Goal: Task Accomplishment & Management: Use online tool/utility

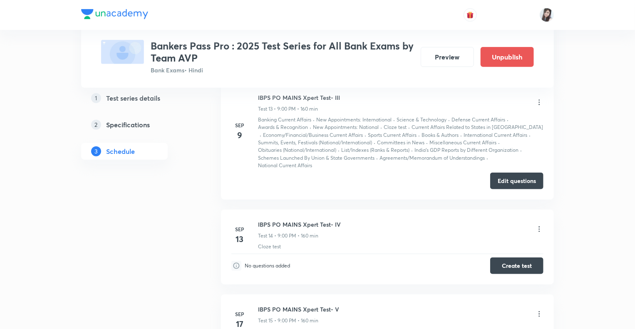
scroll to position [1841, 0]
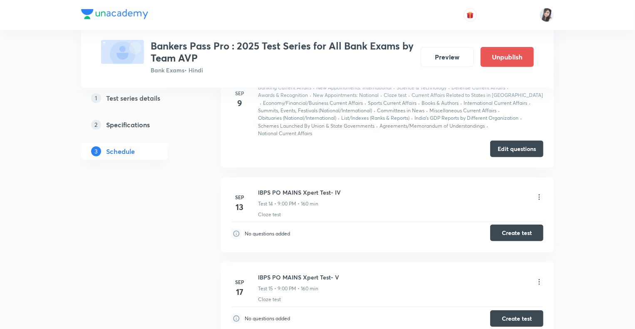
click at [511, 232] on button "Create test" at bounding box center [517, 233] width 53 height 17
click at [512, 316] on button "Create test" at bounding box center [517, 318] width 53 height 17
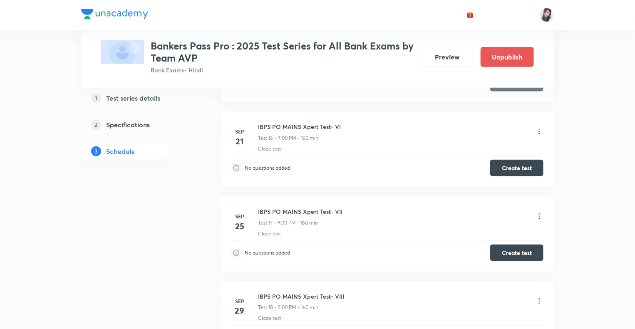
scroll to position [2107, 0]
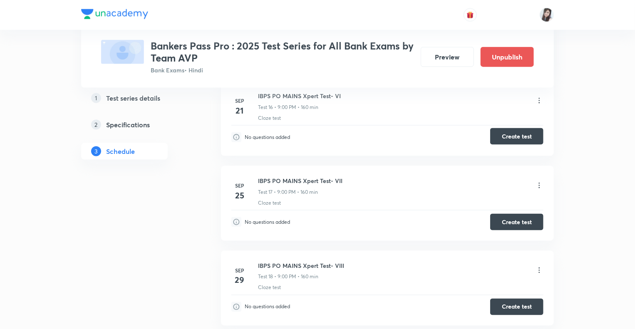
click at [509, 138] on button "Create test" at bounding box center [517, 136] width 53 height 17
click at [506, 219] on button "Create test" at bounding box center [517, 221] width 53 height 17
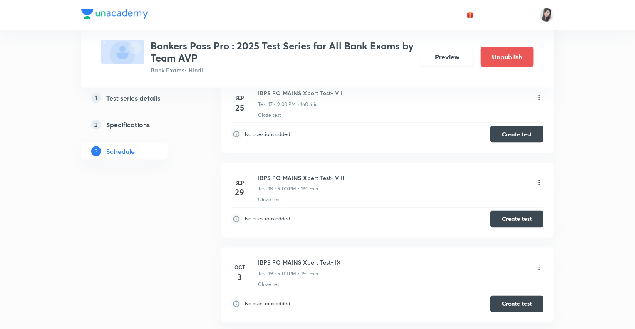
scroll to position [2257, 0]
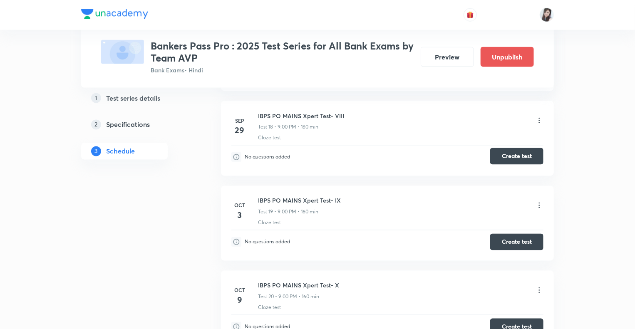
click at [511, 151] on button "Create test" at bounding box center [517, 156] width 53 height 17
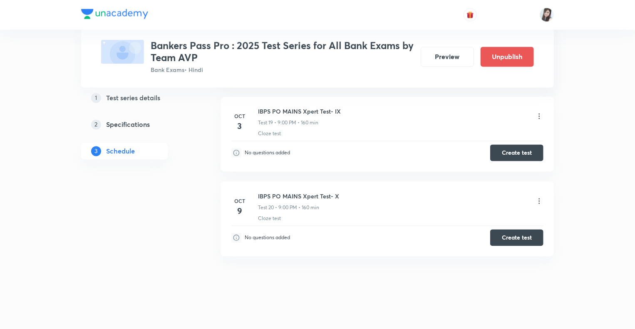
scroll to position [2347, 0]
click at [500, 146] on button "Create test" at bounding box center [517, 151] width 53 height 17
click at [519, 233] on button "Create test" at bounding box center [517, 236] width 53 height 17
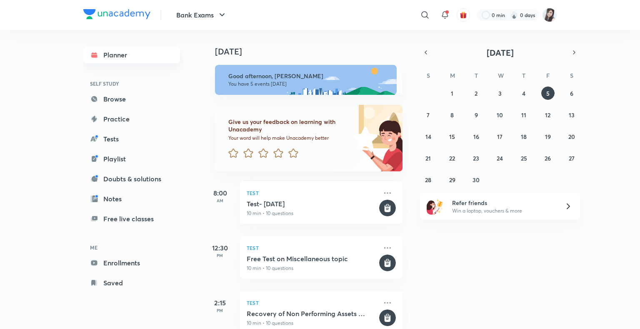
scroll to position [130, 0]
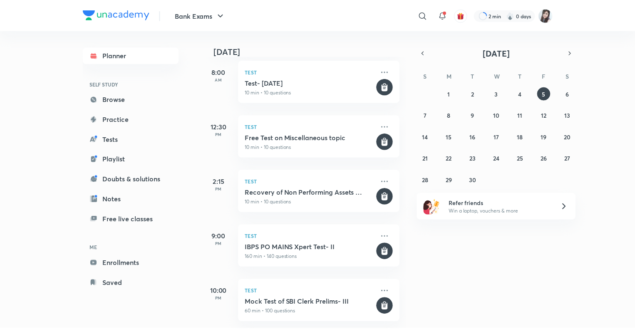
scroll to position [130, 0]
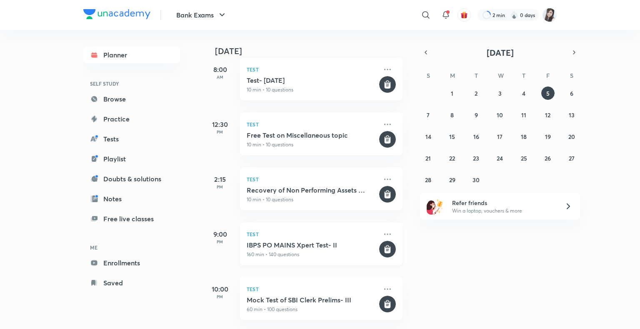
click at [325, 241] on h5 "IBPS PO MAINS Xpert Test- II" at bounding box center [312, 245] width 131 height 8
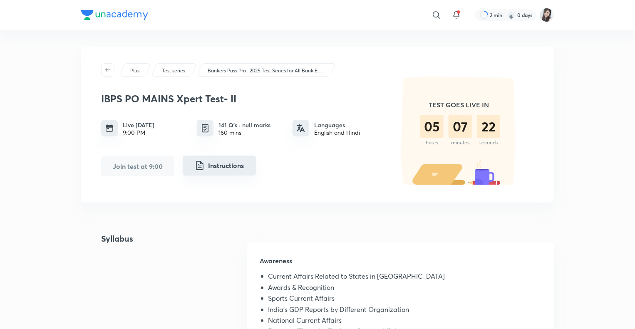
click at [228, 171] on button "Instructions" at bounding box center [219, 166] width 73 height 20
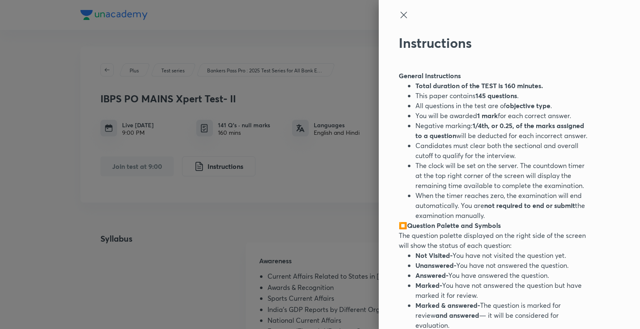
click at [399, 6] on div "Instructions General Instructions Total duration of the TEST is 160 minutes. Th…" at bounding box center [509, 164] width 261 height 329
click at [399, 12] on icon at bounding box center [404, 15] width 10 height 10
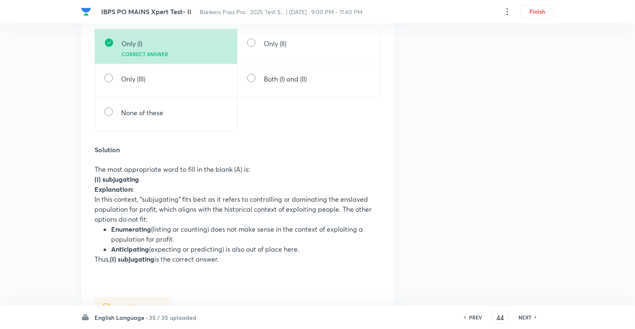
scroll to position [681, 0]
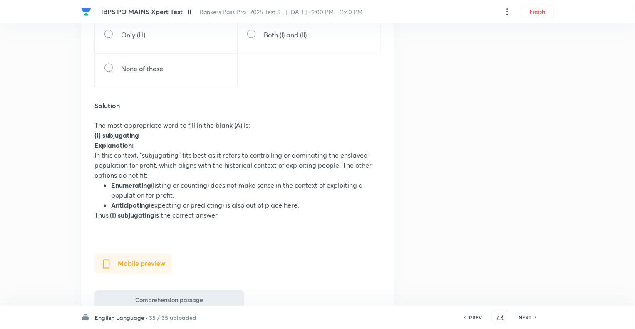
click at [521, 321] on div "PREV 44 ​ NEXT" at bounding box center [500, 317] width 107 height 13
click at [521, 321] on h6 "NEXT" at bounding box center [525, 317] width 13 height 7
type input "45"
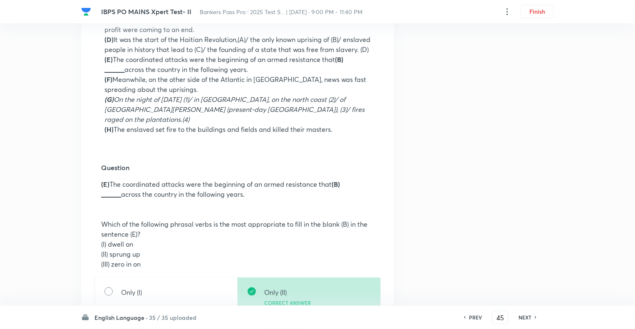
scroll to position [416, 0]
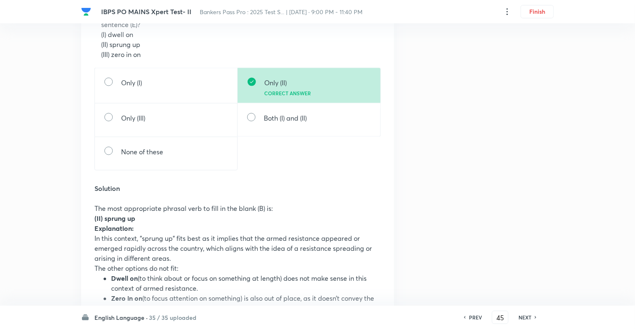
scroll to position [650, 0]
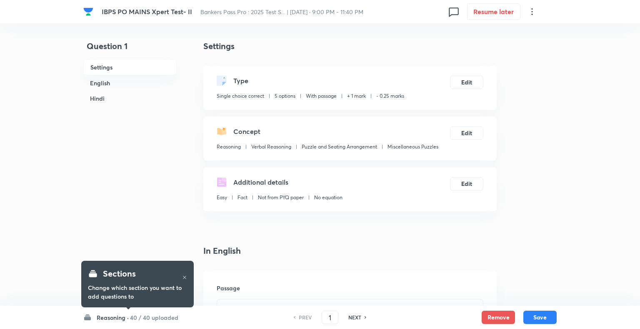
checkbox input "true"
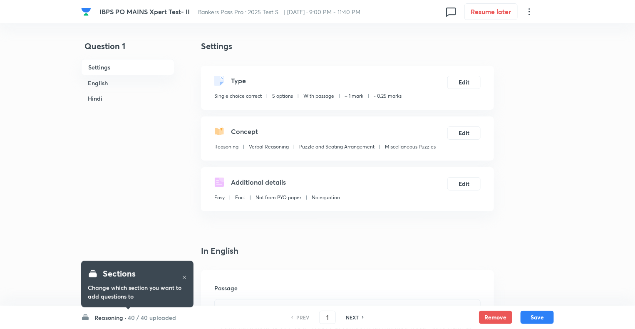
click at [115, 318] on h6 "Reasoning ·" at bounding box center [111, 318] width 32 height 9
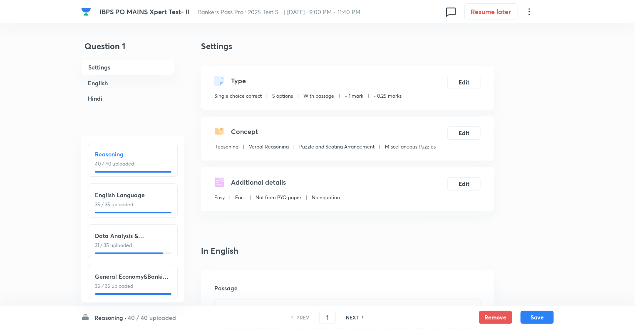
scroll to position [10, 0]
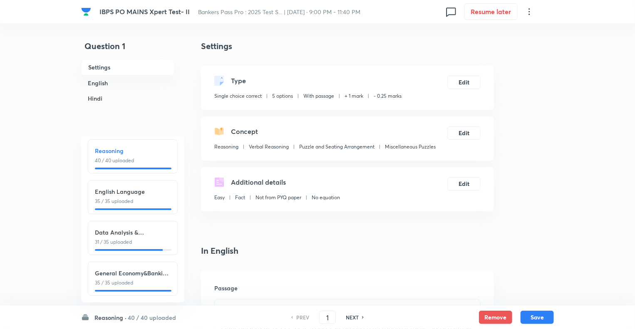
click at [101, 318] on h6 "Reasoning ·" at bounding box center [111, 318] width 32 height 9
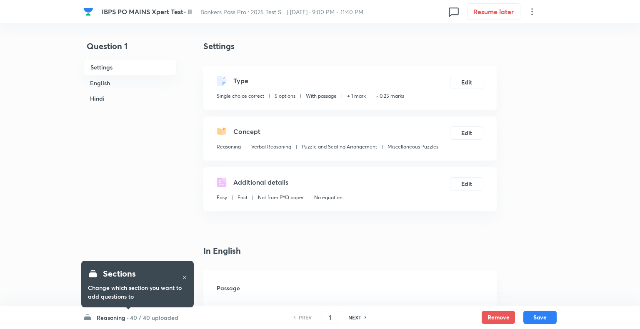
checkbox input "true"
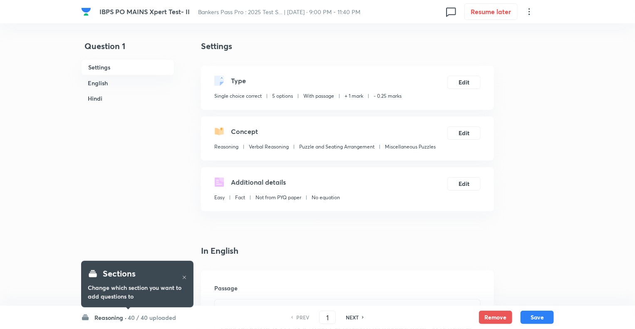
click at [102, 318] on h6 "Reasoning ·" at bounding box center [111, 318] width 32 height 9
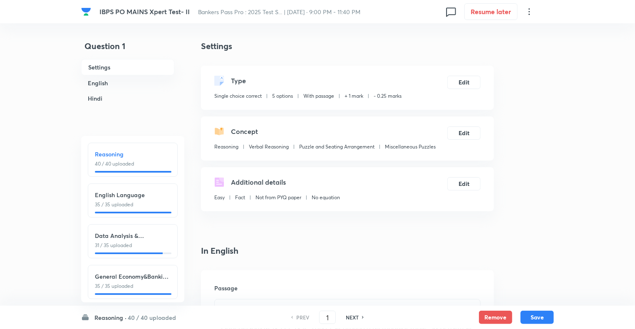
click at [114, 203] on p "35 / 35 uploaded" at bounding box center [133, 204] width 76 height 7
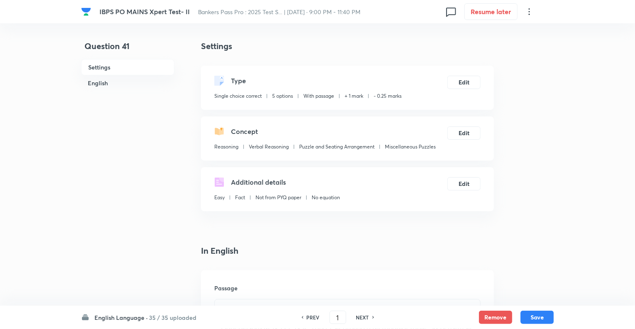
type input "41"
checkbox input "false"
checkbox input "true"
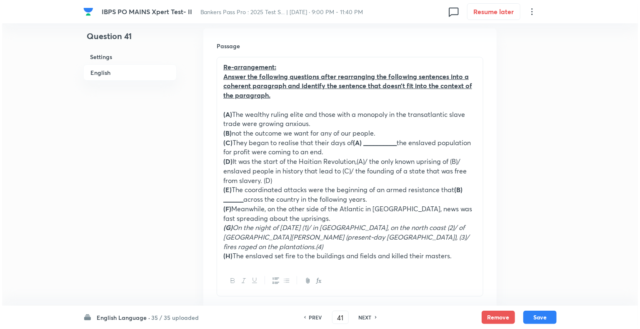
scroll to position [267, 0]
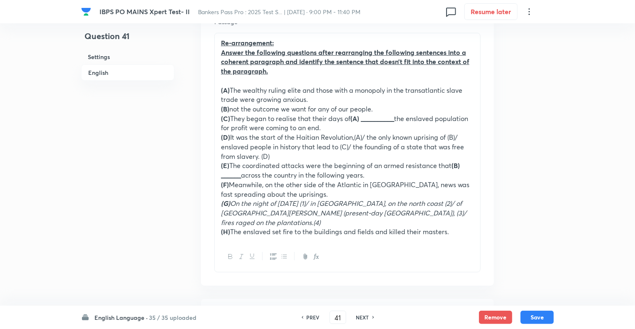
click at [530, 9] on icon at bounding box center [530, 12] width 10 height 10
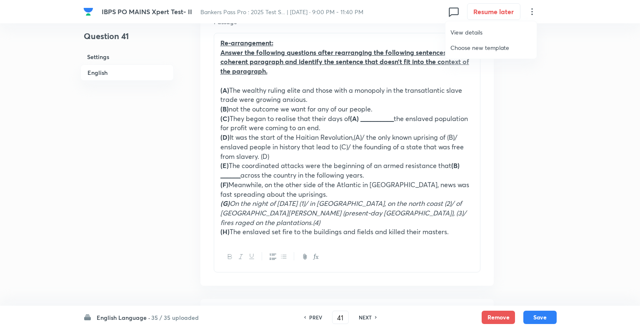
click at [467, 32] on span "View details" at bounding box center [490, 32] width 81 height 9
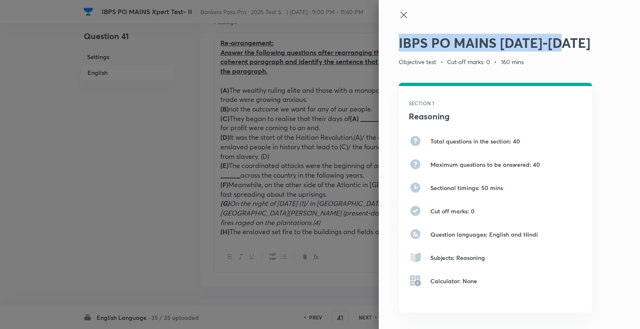
drag, startPoint x: 565, startPoint y: 45, endPoint x: 386, endPoint y: 50, distance: 179.5
click at [386, 50] on div "IBPS PO MAINS 2025-2026 Objective test • Cut off marks: 0 • 160 mins SECTION 1 …" at bounding box center [509, 164] width 261 height 329
copy h2 "IBPS PO MAINS 2025-2026"
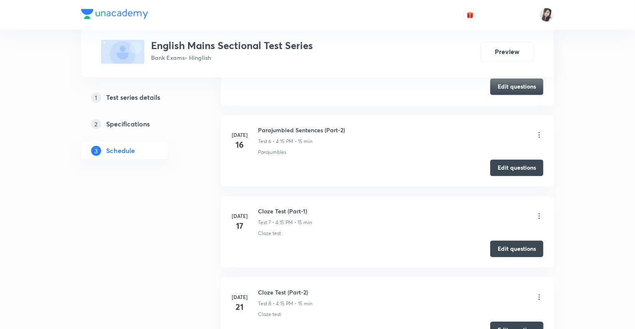
scroll to position [783, 0]
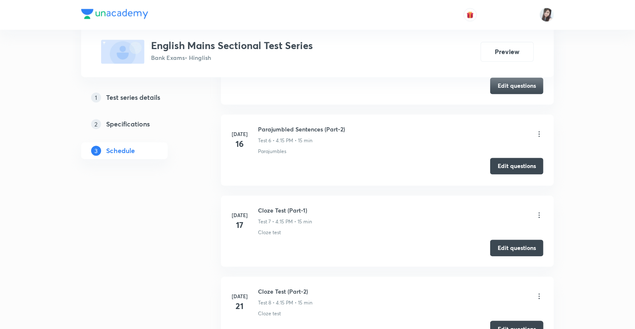
click at [515, 168] on button "Edit questions" at bounding box center [517, 166] width 53 height 17
click at [511, 81] on button "Edit questions" at bounding box center [517, 85] width 53 height 17
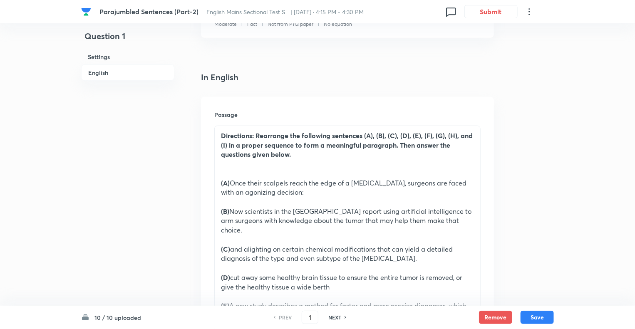
scroll to position [250, 0]
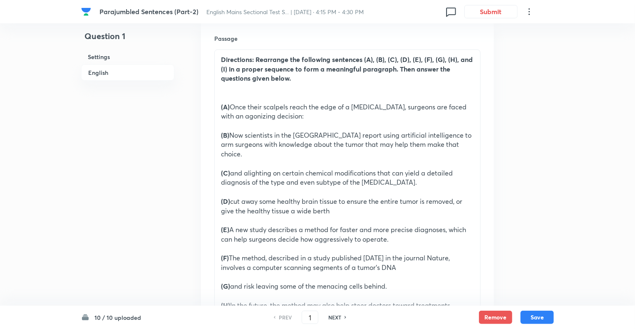
click at [336, 316] on h6 "NEXT" at bounding box center [335, 317] width 13 height 7
type input "2"
checkbox input "false"
click at [336, 316] on h6 "NEXT" at bounding box center [335, 317] width 13 height 7
checkbox input "false"
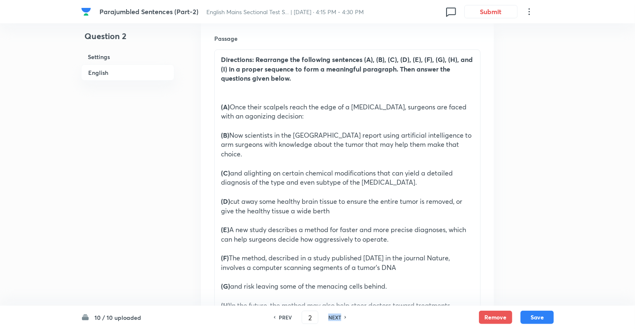
type input "3"
checkbox input "true"
click at [336, 316] on h6 "NEXT" at bounding box center [335, 317] width 13 height 7
type input "4"
checkbox input "false"
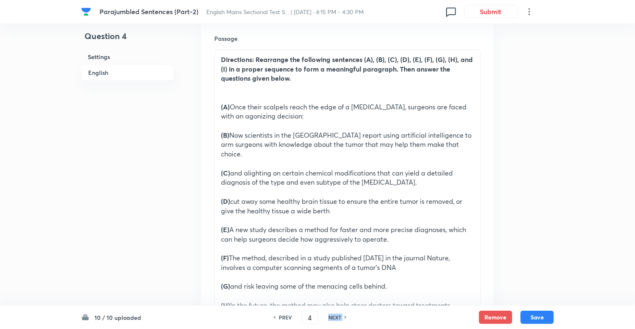
click at [336, 316] on h6 "NEXT" at bounding box center [335, 317] width 13 height 7
checkbox input "false"
type input "5"
click at [336, 316] on h6 "NEXT" at bounding box center [335, 317] width 13 height 7
checkbox input "false"
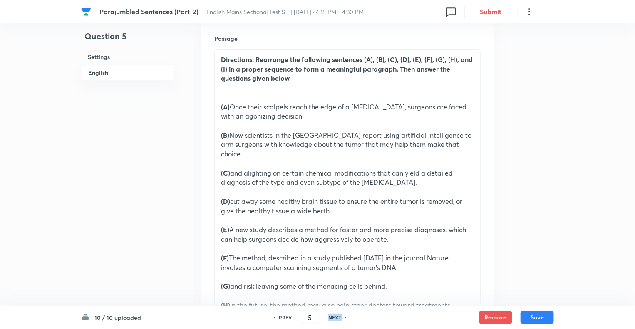
type input "6"
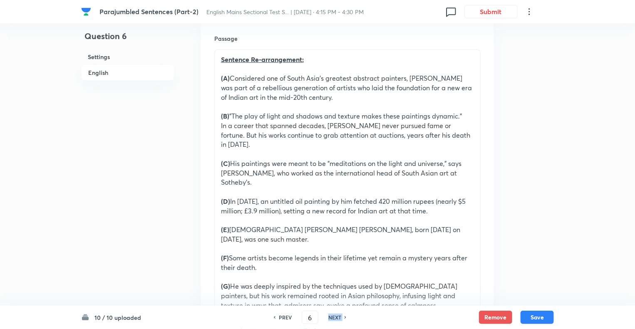
click at [336, 316] on h6 "NEXT" at bounding box center [335, 317] width 13 height 7
checkbox input "false"
type input "7"
checkbox input "true"
click at [336, 316] on h6 "NEXT" at bounding box center [335, 317] width 13 height 7
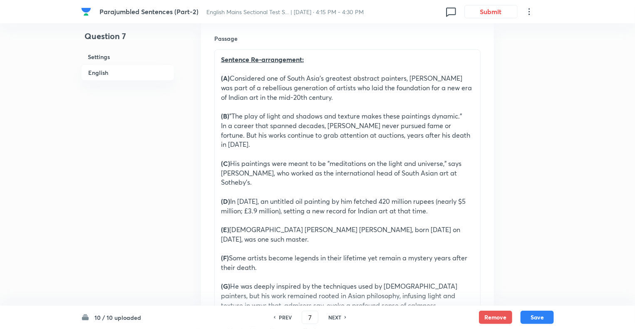
type input "8"
checkbox input "false"
click at [336, 316] on h6 "NEXT" at bounding box center [335, 317] width 13 height 7
checkbox input "false"
type input "9"
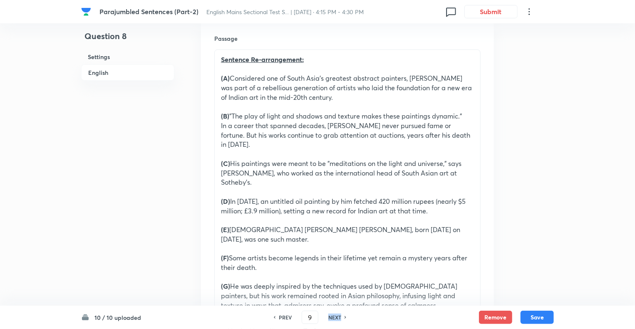
checkbox input "true"
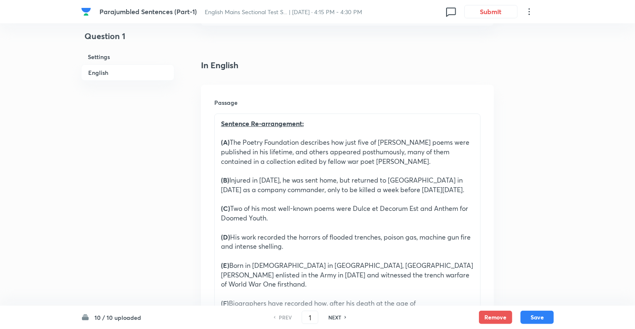
scroll to position [283, 0]
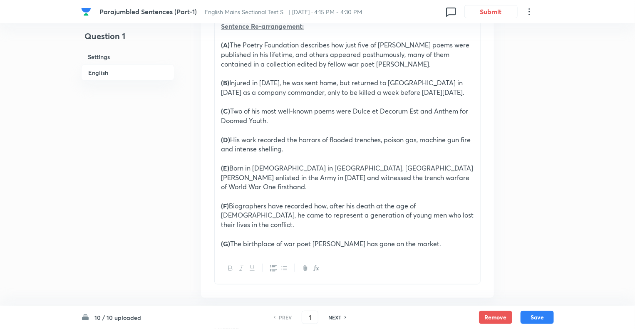
click at [334, 318] on h6 "NEXT" at bounding box center [335, 317] width 13 height 7
type input "2"
checkbox input "false"
checkbox input "true"
click at [334, 318] on h6 "NEXT" at bounding box center [335, 317] width 13 height 7
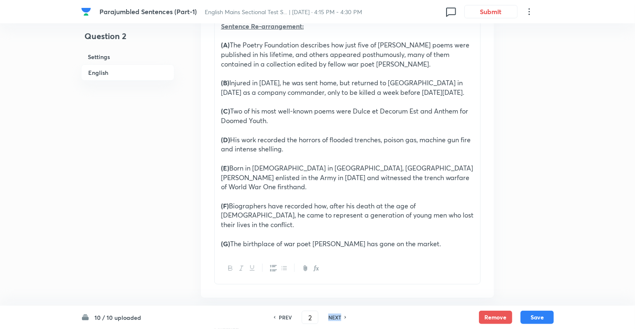
type input "3"
checkbox input "false"
checkbox input "true"
click at [334, 318] on h6 "NEXT" at bounding box center [335, 317] width 13 height 7
type input "4"
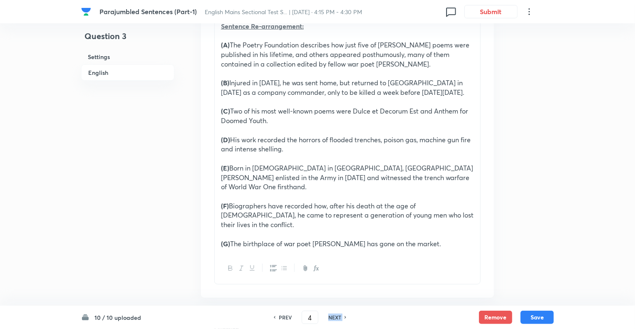
checkbox input "true"
click at [334, 318] on h6 "NEXT" at bounding box center [335, 317] width 13 height 7
type input "5"
checkbox input "false"
checkbox input "true"
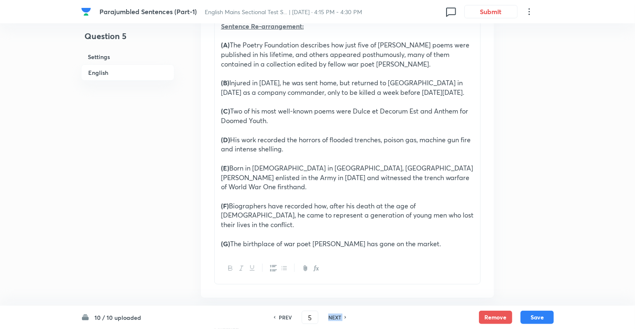
click at [334, 318] on h6 "NEXT" at bounding box center [335, 317] width 13 height 7
type input "6"
checkbox input "false"
checkbox input "true"
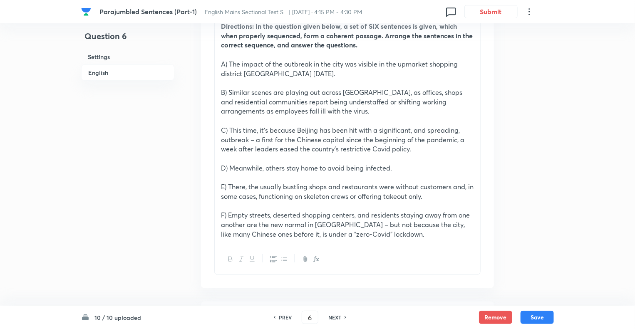
click at [334, 318] on h6 "NEXT" at bounding box center [335, 317] width 13 height 7
type input "7"
checkbox input "false"
checkbox input "true"
click at [334, 318] on h6 "NEXT" at bounding box center [335, 317] width 13 height 7
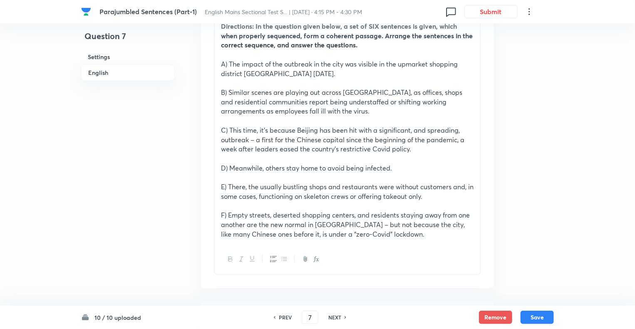
type input "8"
checkbox input "false"
checkbox input "true"
click at [334, 318] on h6 "NEXT" at bounding box center [335, 317] width 13 height 7
type input "9"
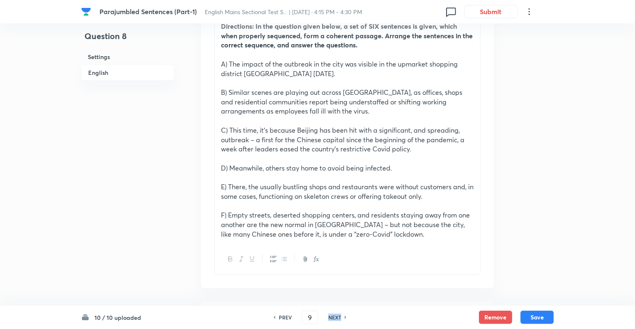
checkbox input "false"
click at [334, 318] on h6 "NEXT" at bounding box center [335, 317] width 13 height 7
checkbox input "false"
type input "10"
checkbox input "true"
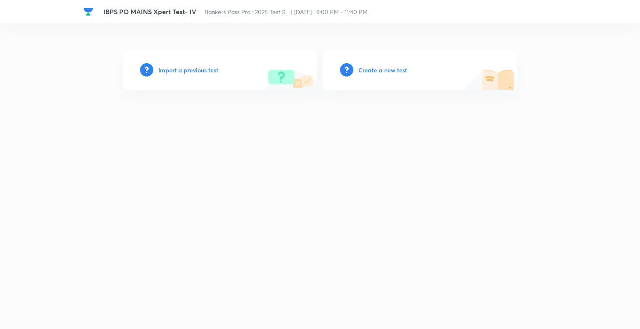
click at [366, 71] on h6 "Create a new test" at bounding box center [382, 70] width 49 height 9
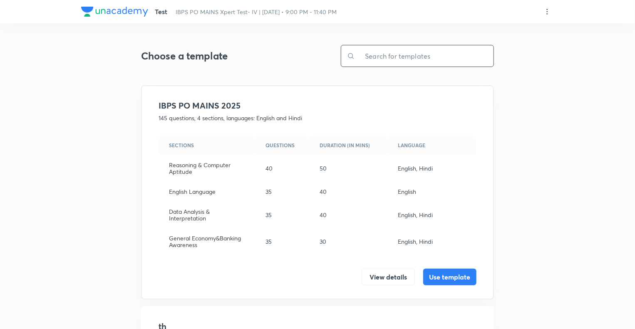
click at [378, 54] on input "text" at bounding box center [424, 55] width 139 height 21
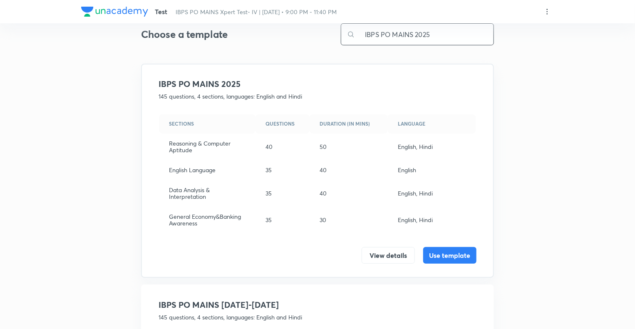
scroll to position [49, 0]
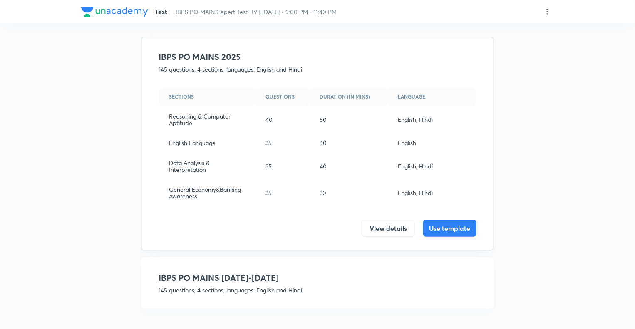
type input "IBPS PO MAINS 2025"
click at [295, 269] on div "IBPS PO MAINS 2025-2026 145 questions, 4 sections, languages: English and Hindi…" at bounding box center [317, 283] width 353 height 51
click at [285, 274] on h4 "IBPS PO MAINS [DATE]-[DATE]" at bounding box center [318, 278] width 318 height 12
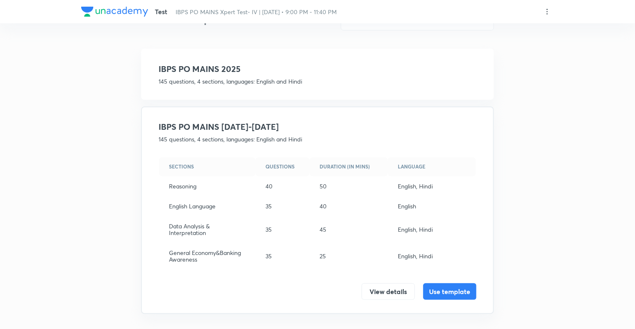
scroll to position [35, 0]
click at [443, 289] on button "Use template" at bounding box center [450, 292] width 53 height 17
drag, startPoint x: 267, startPoint y: 128, endPoint x: 152, endPoint y: 126, distance: 115.4
click at [152, 126] on div "IBPS PO MAINS 2025-2026 145 questions, 4 sections, languages: English and Hindi…" at bounding box center [317, 212] width 353 height 208
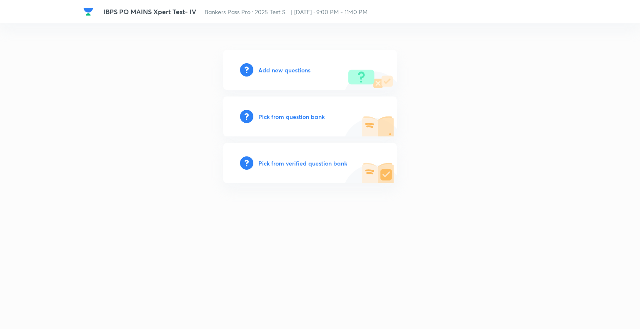
click at [264, 67] on h6 "Add new questions" at bounding box center [284, 70] width 52 height 9
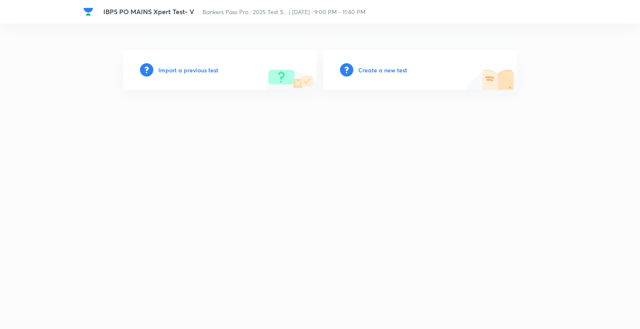
click at [368, 71] on h6 "Create a new test" at bounding box center [382, 70] width 49 height 9
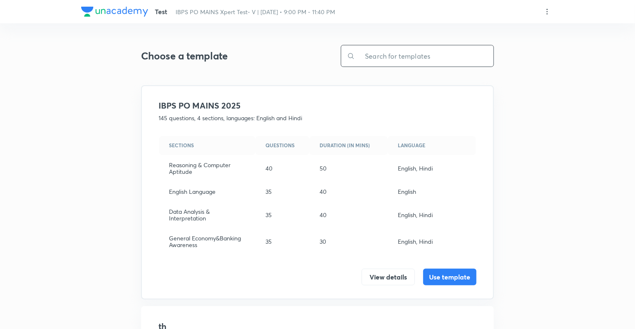
click at [376, 50] on input "text" at bounding box center [424, 55] width 139 height 21
paste input "IBPS PO MAINS [DATE]-[DATE]"
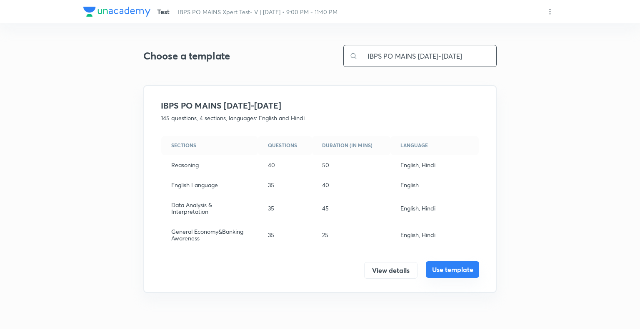
type input "IBPS PO MAINS [DATE]-[DATE]"
click at [448, 269] on button "Use template" at bounding box center [452, 270] width 53 height 17
click at [454, 269] on button "Use template" at bounding box center [452, 270] width 53 height 17
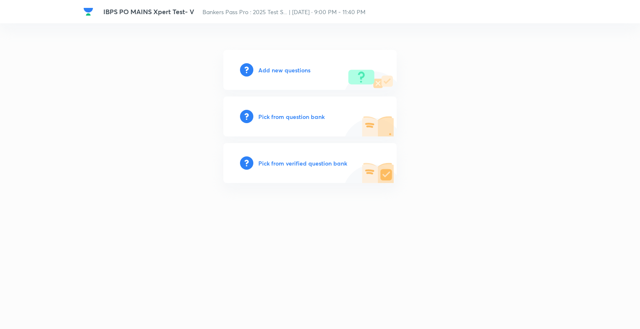
click at [264, 70] on h6 "Add new questions" at bounding box center [284, 70] width 52 height 9
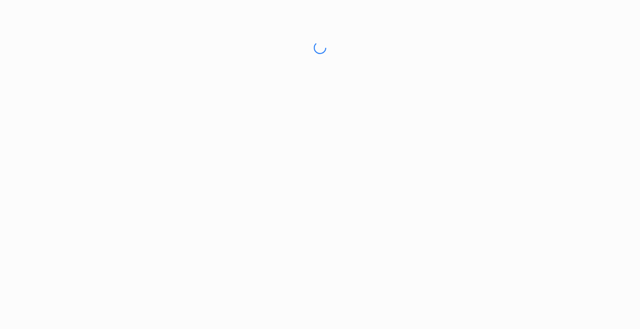
drag, startPoint x: 268, startPoint y: 70, endPoint x: 398, endPoint y: -50, distance: 177.4
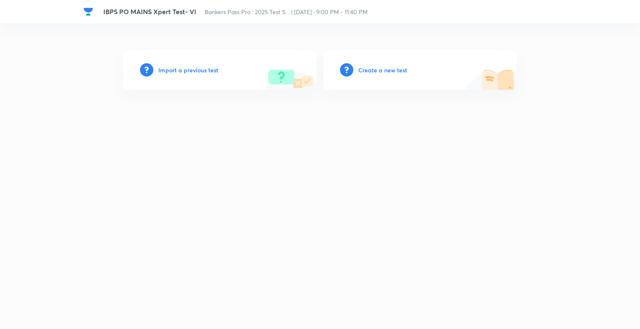
click at [366, 67] on h6 "Create a new test" at bounding box center [382, 70] width 49 height 9
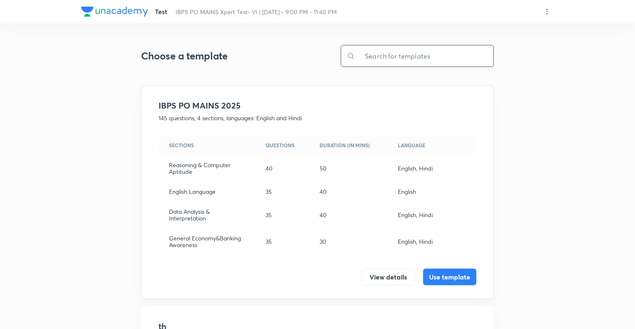
click at [365, 54] on input "text" at bounding box center [424, 55] width 139 height 21
paste input "IBPS PO MAINS [DATE]-[DATE]"
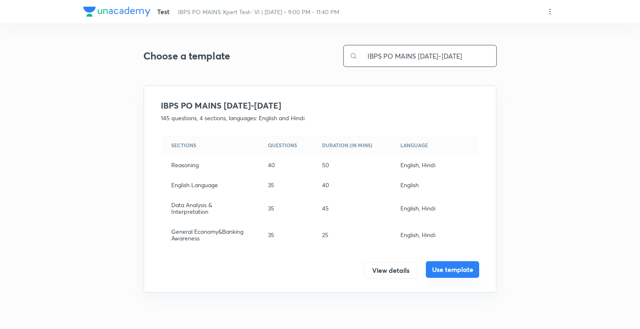
type input "IBPS PO MAINS [DATE]-[DATE]"
click at [436, 272] on button "Use template" at bounding box center [452, 270] width 53 height 17
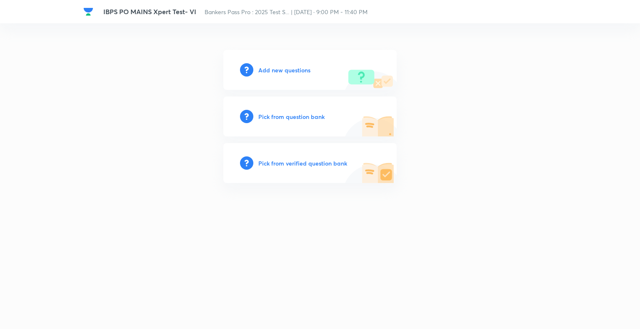
click at [256, 69] on div "Add new questions" at bounding box center [309, 70] width 173 height 40
click at [263, 70] on h6 "Add new questions" at bounding box center [284, 70] width 52 height 9
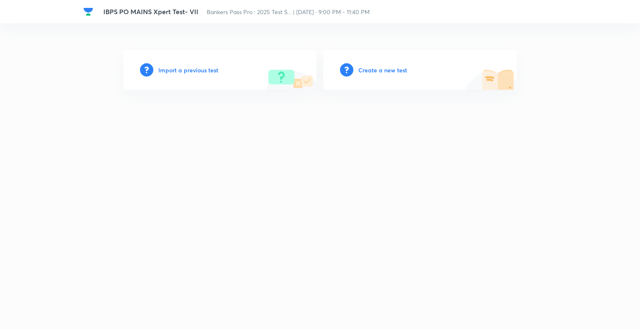
click at [360, 71] on h6 "Create a new test" at bounding box center [382, 70] width 49 height 9
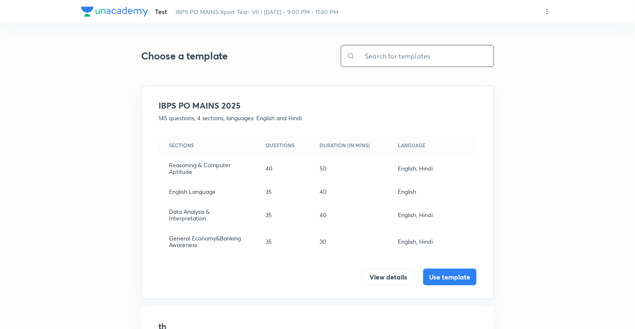
click at [361, 52] on input "text" at bounding box center [424, 55] width 139 height 21
paste input "IBPS PO MAINS [DATE]-[DATE]"
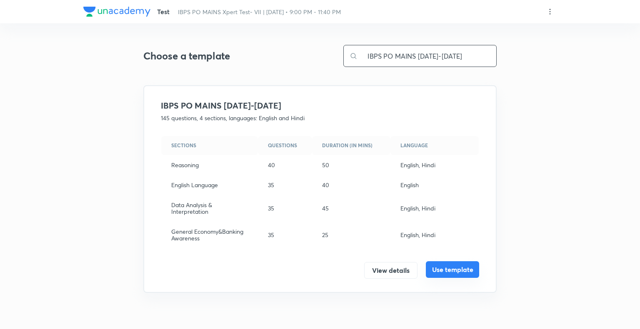
type input "IBPS PO MAINS [DATE]-[DATE]"
click at [445, 266] on button "Use template" at bounding box center [452, 270] width 53 height 17
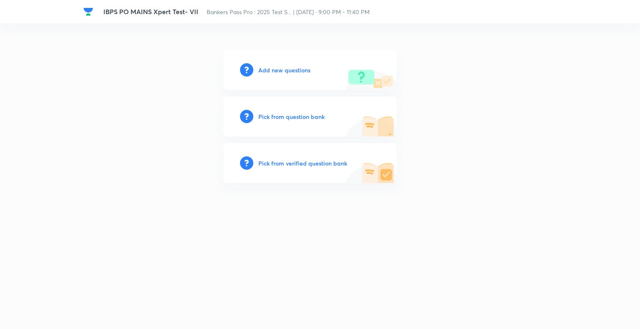
click at [270, 73] on h6 "Add new questions" at bounding box center [284, 70] width 52 height 9
click at [272, 70] on h6 "Add new questions" at bounding box center [284, 70] width 52 height 9
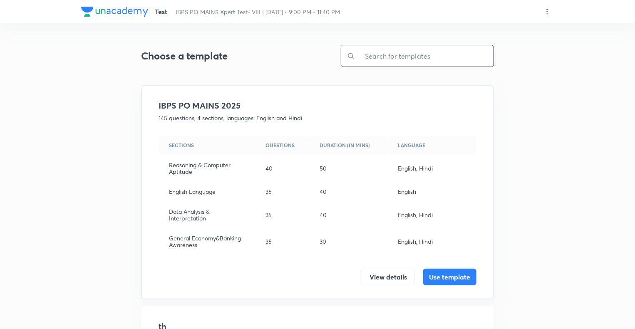
click at [381, 53] on input "text" at bounding box center [424, 55] width 139 height 21
paste input "IBPS PO MAINS [DATE]-[DATE]"
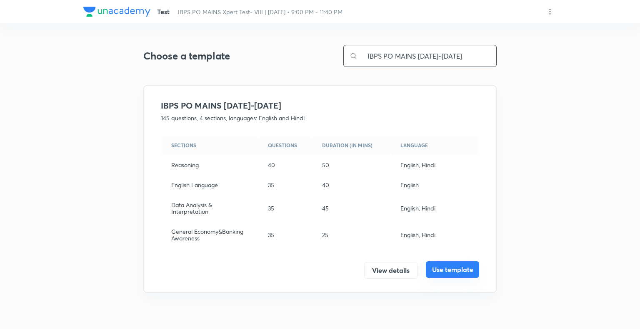
type input "IBPS PO MAINS [DATE]-[DATE]"
click at [434, 268] on button "Use template" at bounding box center [452, 270] width 53 height 17
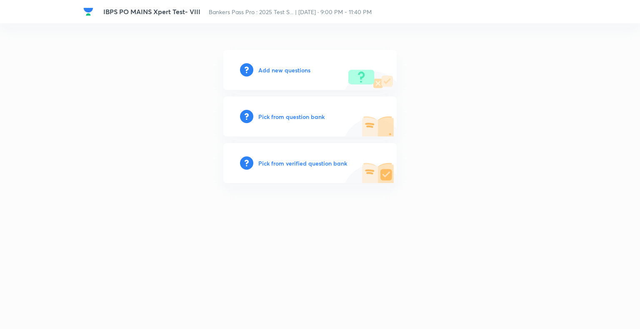
click at [285, 72] on h6 "Add new questions" at bounding box center [284, 70] width 52 height 9
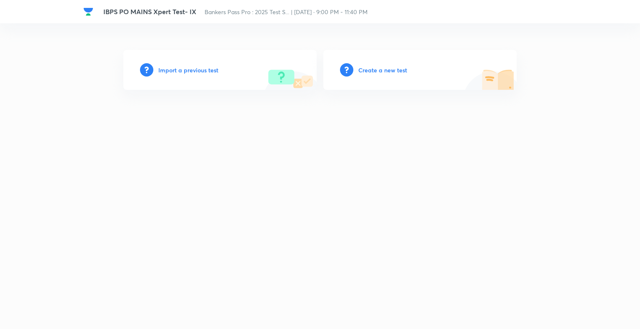
click at [365, 68] on h6 "Create a new test" at bounding box center [382, 70] width 49 height 9
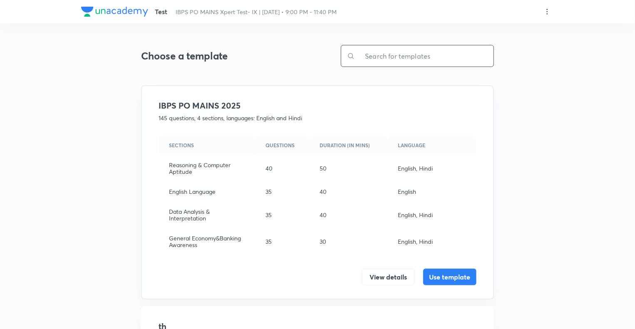
click at [362, 59] on input "text" at bounding box center [424, 55] width 139 height 21
paste input "IBPS PO MAINS [DATE]-[DATE]"
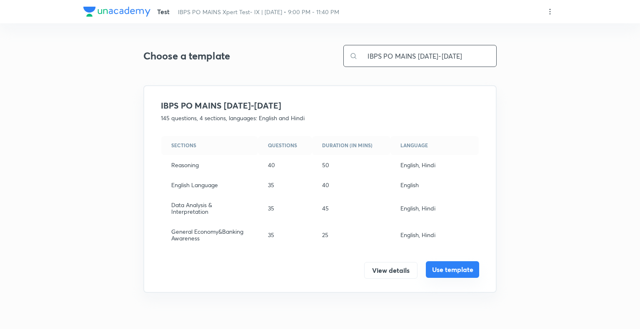
type input "IBPS PO MAINS [DATE]-[DATE]"
click at [442, 268] on button "Use template" at bounding box center [452, 270] width 53 height 17
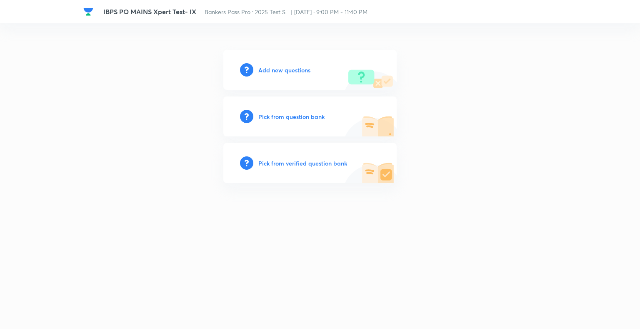
click at [280, 68] on h6 "Add new questions" at bounding box center [284, 70] width 52 height 9
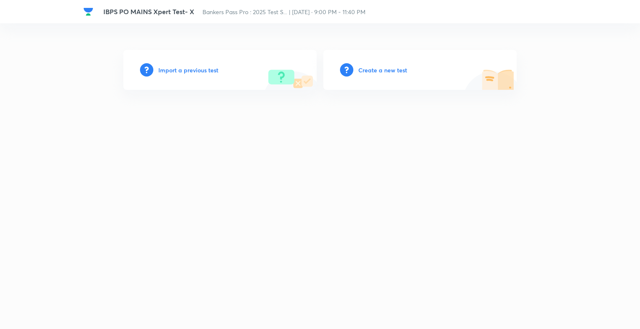
click at [366, 71] on h6 "Create a new test" at bounding box center [382, 70] width 49 height 9
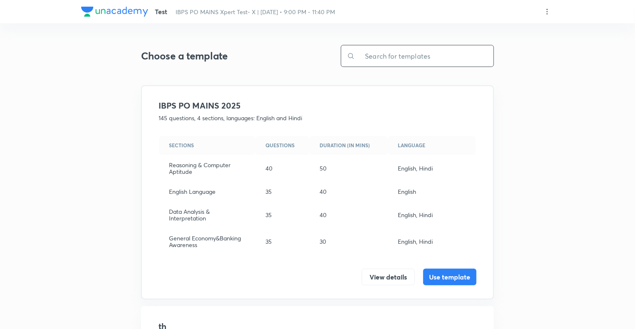
click at [390, 54] on input "text" at bounding box center [424, 55] width 139 height 21
paste input "IBPS PO MAINS [DATE]-[DATE]"
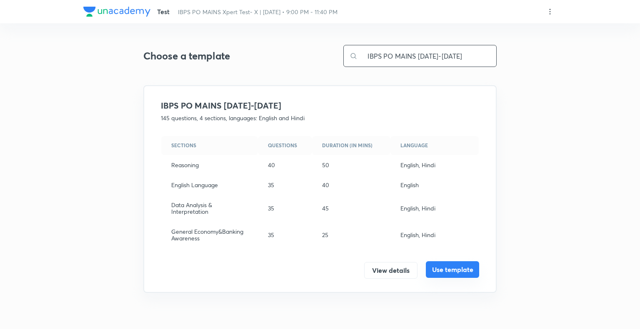
type input "IBPS PO MAINS [DATE]-[DATE]"
click at [446, 271] on button "Use template" at bounding box center [452, 270] width 53 height 17
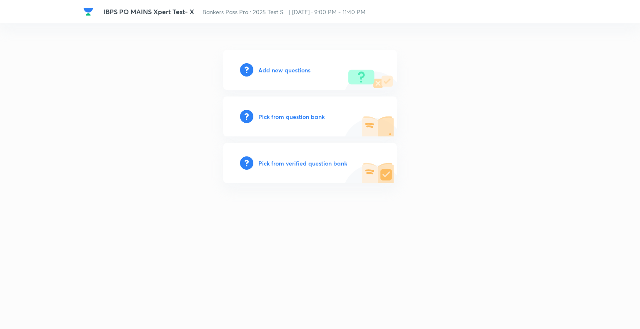
click at [263, 70] on h6 "Add new questions" at bounding box center [284, 70] width 52 height 9
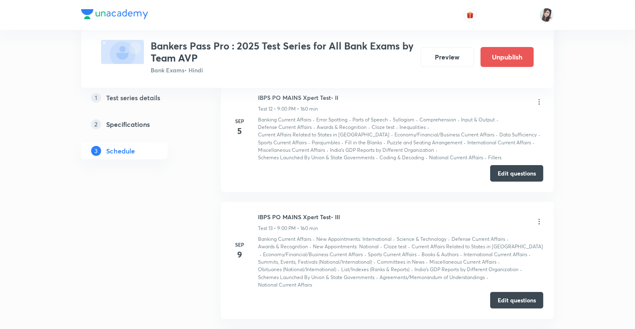
scroll to position [1667, 0]
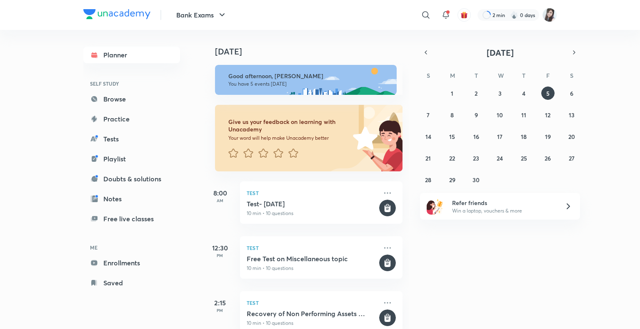
click at [635, 140] on div "Bank Exams ​ 2 min 0 days Planner SELF STUDY Browse Practice Tests Playlist Dou…" at bounding box center [320, 164] width 640 height 329
click at [616, 139] on div "[DATE] Good afternoon, [PERSON_NAME] You have 5 events [DATE] Give us your feed…" at bounding box center [420, 179] width 435 height 299
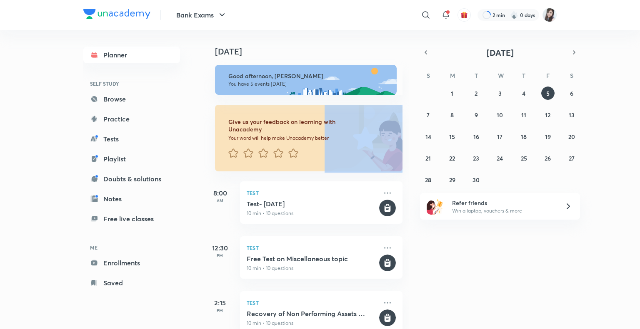
click at [616, 139] on div "[DATE] Good afternoon, [PERSON_NAME] You have 5 events [DATE] Give us your feed…" at bounding box center [420, 179] width 435 height 299
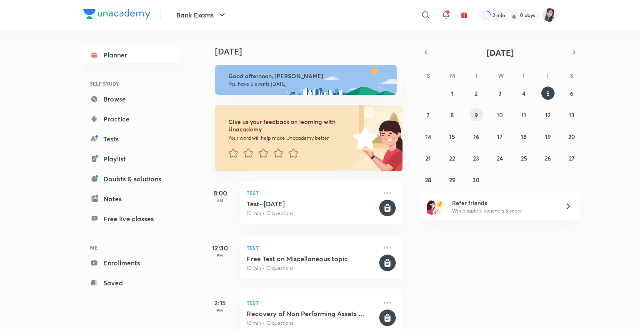
click at [473, 116] on button "9" at bounding box center [475, 114] width 13 height 13
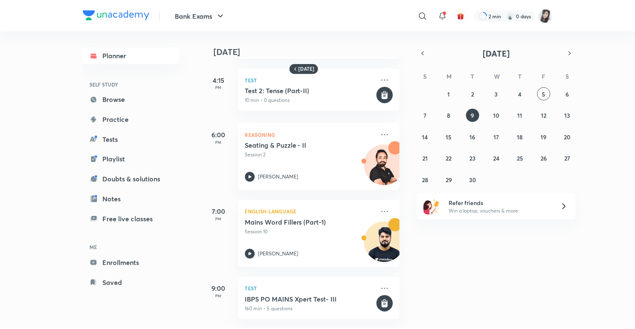
scroll to position [370, 0]
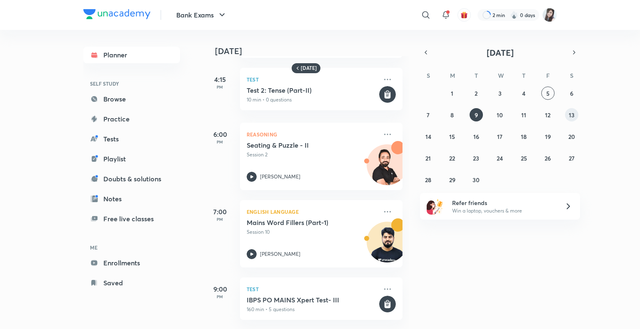
click at [573, 115] on abbr "13" at bounding box center [571, 115] width 6 height 8
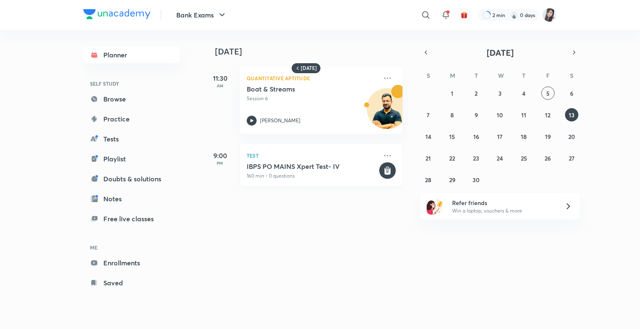
click at [331, 171] on div "IBPS PO MAINS Xpert Test- IV 160 min • 0 questions" at bounding box center [312, 170] width 131 height 17
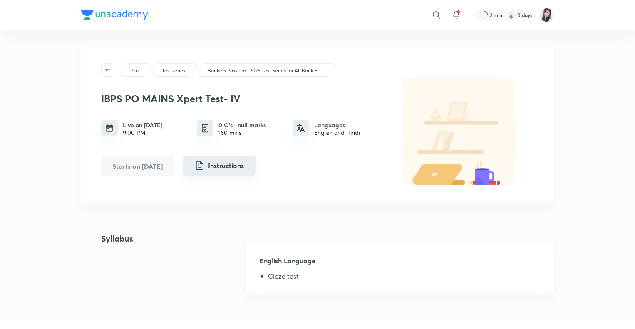
click at [222, 162] on button "Instructions" at bounding box center [219, 166] width 73 height 20
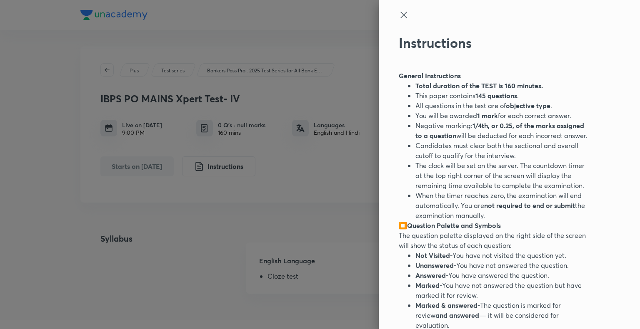
click at [400, 16] on icon at bounding box center [403, 15] width 6 height 6
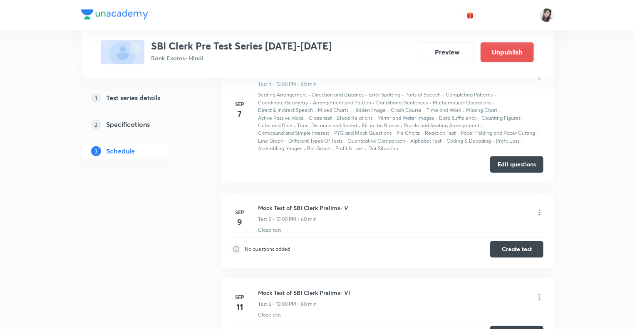
scroll to position [940, 0]
